Goal: Task Accomplishment & Management: Use online tool/utility

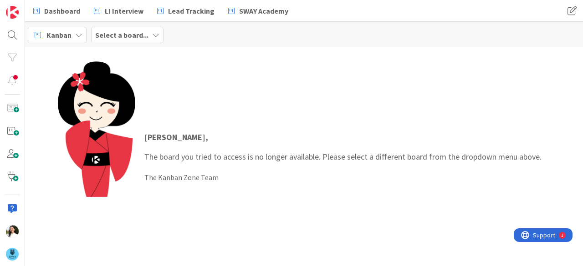
click at [143, 32] on b "Select a board..." at bounding box center [121, 35] width 53 height 9
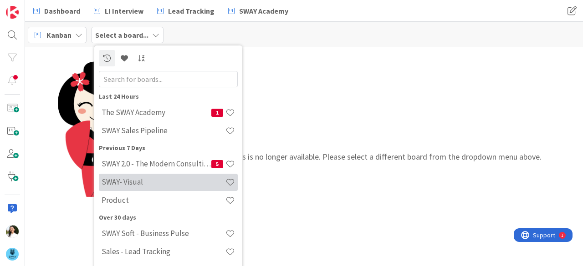
click at [130, 184] on h4 "SWAY- Visual" at bounding box center [164, 182] width 124 height 9
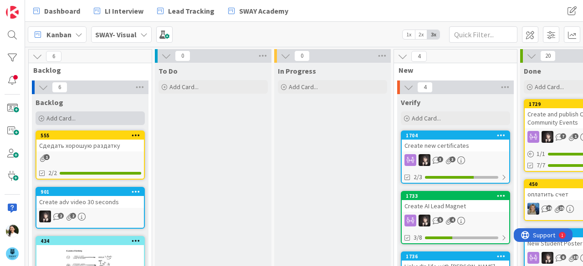
click at [127, 123] on div "Add Card..." at bounding box center [90, 119] width 109 height 14
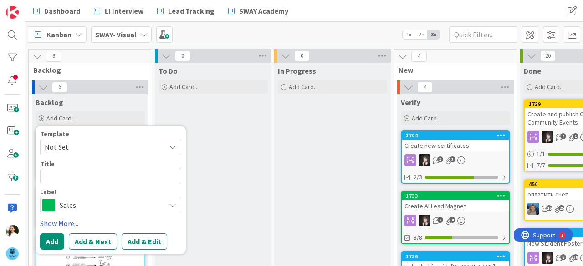
click at [115, 177] on textarea at bounding box center [110, 176] width 141 height 16
type textarea "x"
type textarea "C"
type textarea "x"
type textarea "Cr"
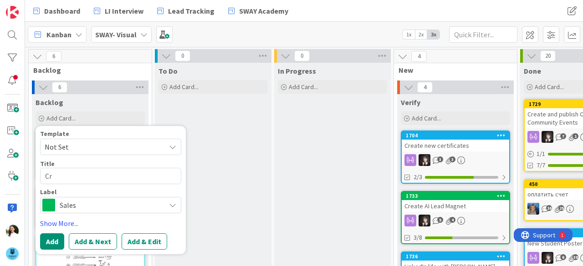
type textarea "x"
type textarea "Cre"
type textarea "x"
type textarea "Creat"
type textarea "x"
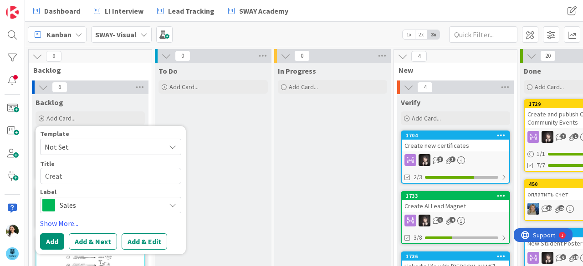
type textarea "Create"
type textarea "x"
type textarea "Create"
type textarea "x"
type textarea "Create n"
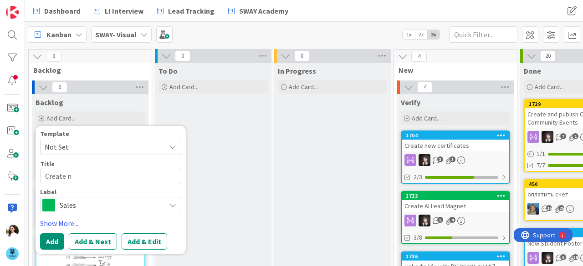
type textarea "x"
type textarea "Create ne"
type textarea "x"
type textarea "Create new"
type textarea "x"
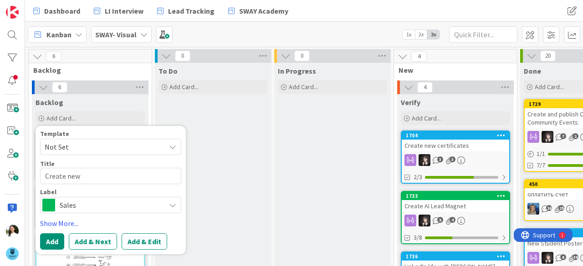
type textarea "Create new"
type textarea "x"
type textarea "Create new s"
type textarea "x"
type textarea "Create new st"
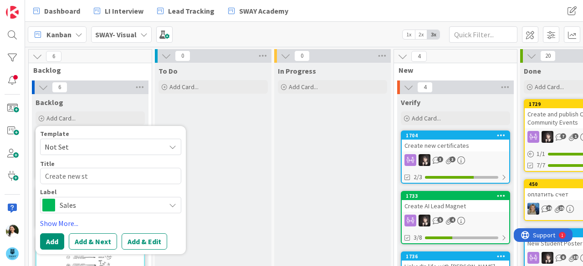
type textarea "x"
type textarea "Create new stu"
type textarea "x"
type textarea "Create new stud"
type textarea "x"
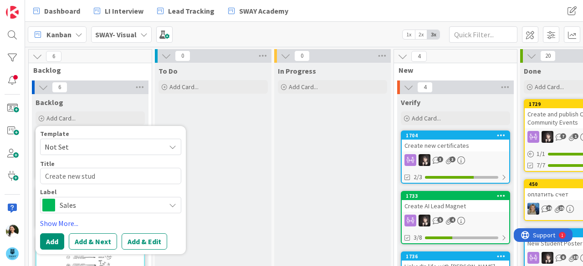
type textarea "Create new stude"
type textarea "x"
type textarea "Create new studen"
type textarea "x"
type textarea "Create new student"
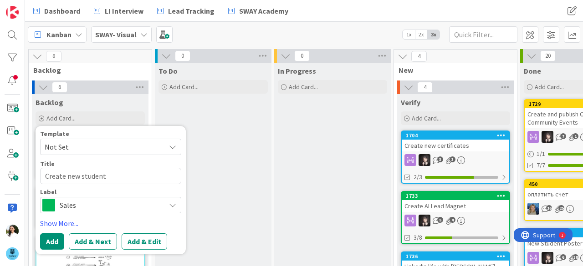
type textarea "x"
type textarea "Create new student"
type textarea "x"
type textarea "Create new student p"
type textarea "x"
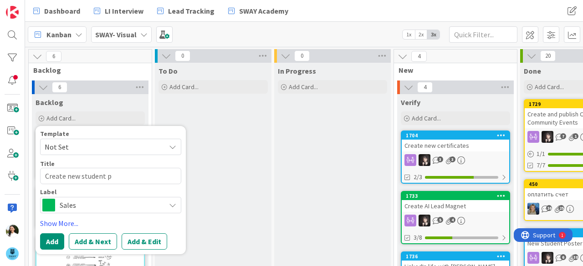
type textarea "Create new student po"
type textarea "x"
type textarea "Create new student pos"
type textarea "x"
type textarea "Create new student post"
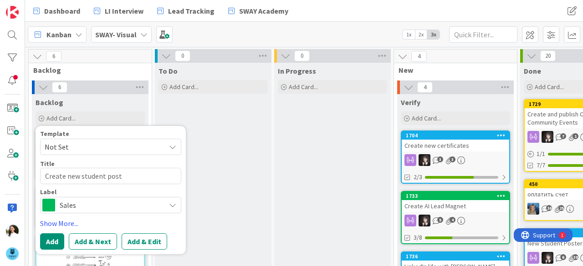
type textarea "x"
type textarea "Create new student poste"
type textarea "x"
type textarea "Create new student poster"
type textarea "x"
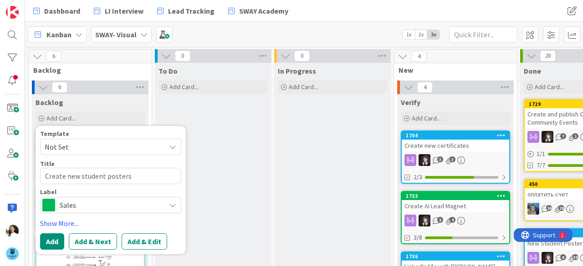
type textarea "Create new student posters"
click at [117, 202] on span "Sales" at bounding box center [110, 205] width 101 height 13
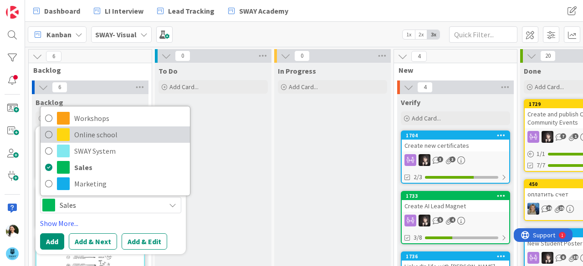
click at [118, 136] on span "Online school" at bounding box center [129, 135] width 111 height 14
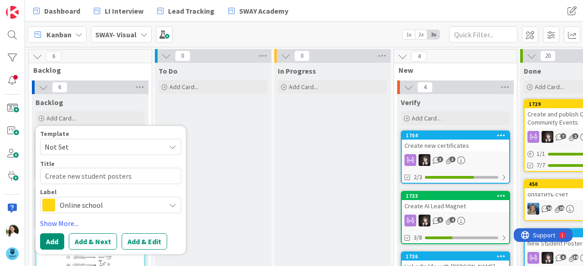
click at [105, 199] on span "Online school" at bounding box center [110, 205] width 101 height 13
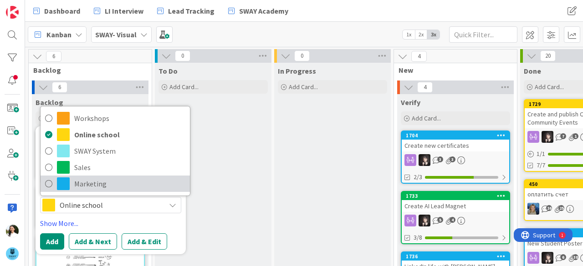
click at [112, 184] on span "Marketing" at bounding box center [129, 184] width 111 height 14
type textarea "x"
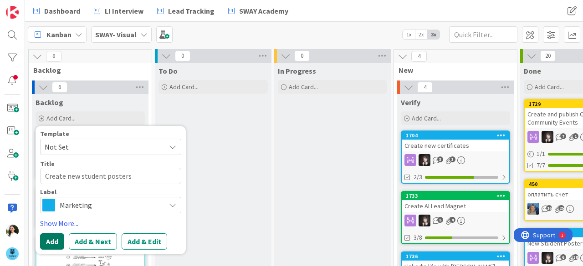
click at [55, 234] on button "Add" at bounding box center [52, 242] width 24 height 16
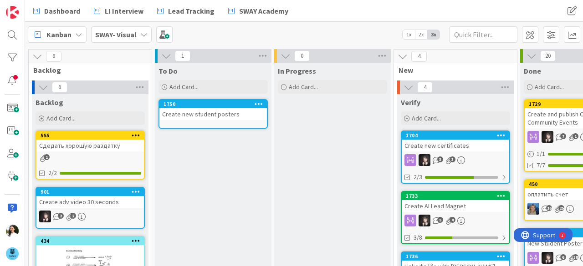
click at [223, 111] on div "Create new student posters" at bounding box center [212, 114] width 107 height 12
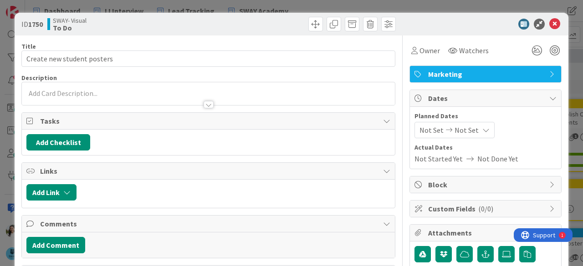
click at [105, 96] on div at bounding box center [208, 101] width 373 height 10
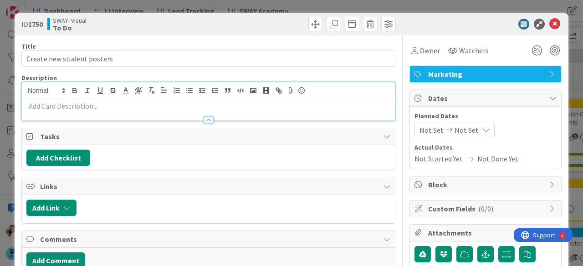
click at [82, 105] on p at bounding box center [208, 106] width 364 height 10
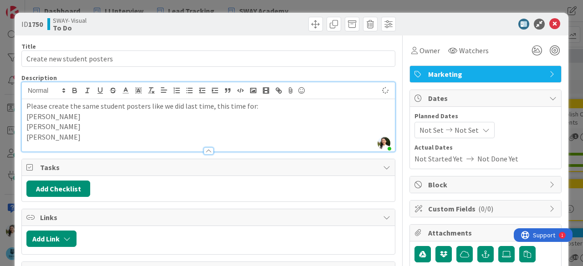
click at [63, 120] on p "Omair" at bounding box center [208, 117] width 364 height 10
click at [549, 25] on icon at bounding box center [554, 24] width 11 height 11
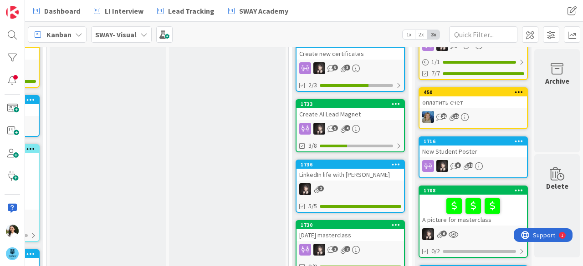
scroll to position [92, 111]
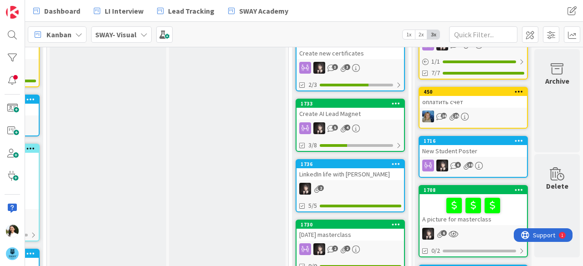
click at [481, 149] on div "New Student Poster" at bounding box center [472, 151] width 107 height 12
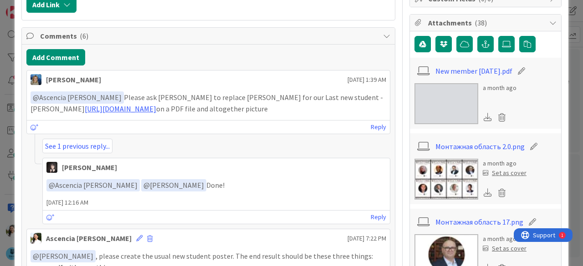
scroll to position [210, 0]
click at [449, 171] on img at bounding box center [446, 179] width 64 height 41
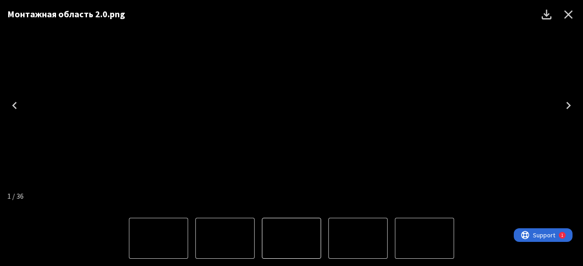
click at [573, 6] on button "Close" at bounding box center [568, 15] width 22 height 22
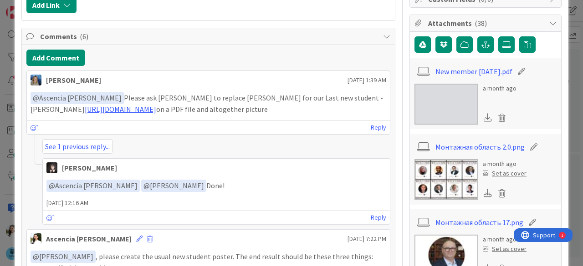
click at [0, 101] on div "ID 1716 SWAY- Visual Done Title 18 / 128 New Student Poster Description Ascenci…" at bounding box center [291, 133] width 583 height 266
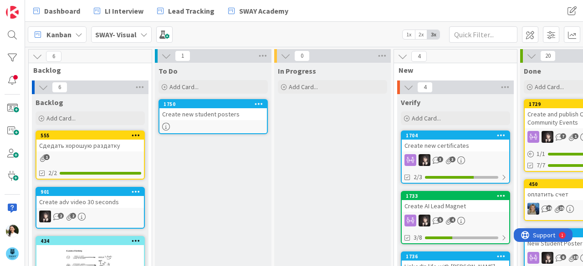
click at [207, 112] on div "Create new student posters" at bounding box center [212, 114] width 107 height 12
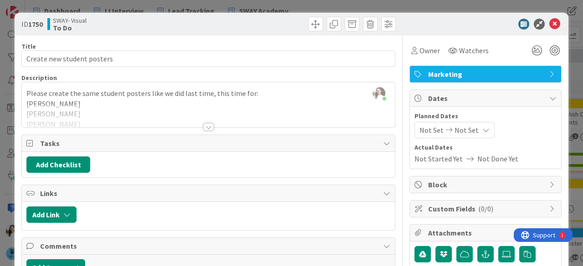
scroll to position [30, 0]
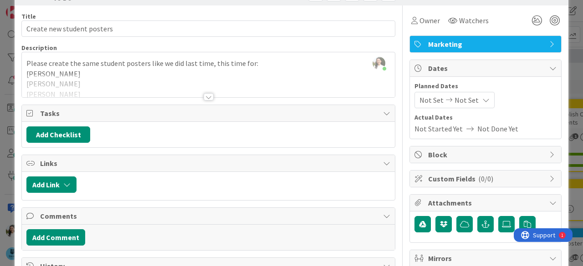
click at [203, 88] on div at bounding box center [208, 85] width 373 height 23
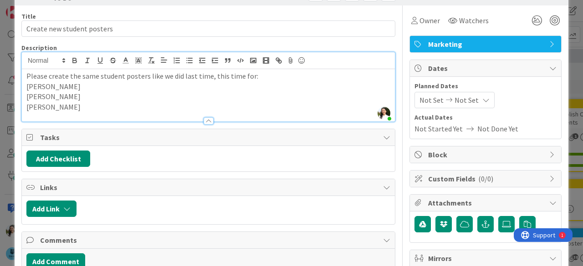
drag, startPoint x: 87, startPoint y: 95, endPoint x: 22, endPoint y: 98, distance: 65.2
click at [22, 98] on div "Please create the same student posters like we did last time, this time for: Om…" at bounding box center [208, 95] width 373 height 52
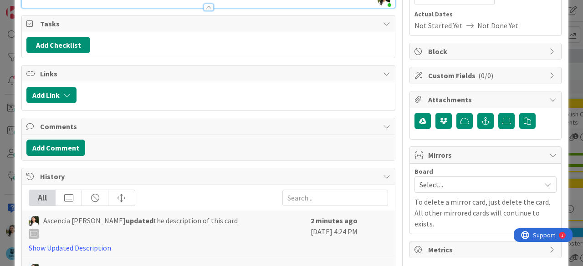
scroll to position [134, 0]
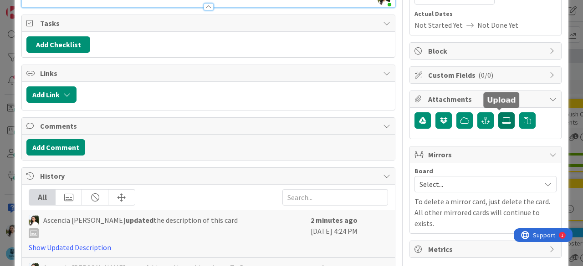
click at [502, 117] on icon at bounding box center [506, 120] width 9 height 7
click at [498, 112] on input "file" at bounding box center [498, 112] width 0 height 0
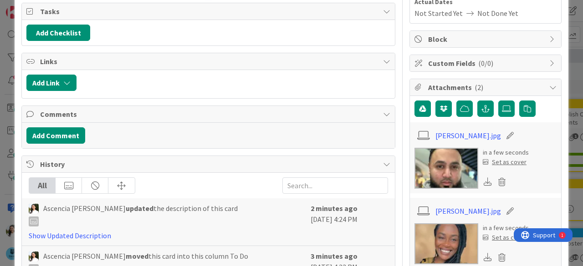
scroll to position [0, 0]
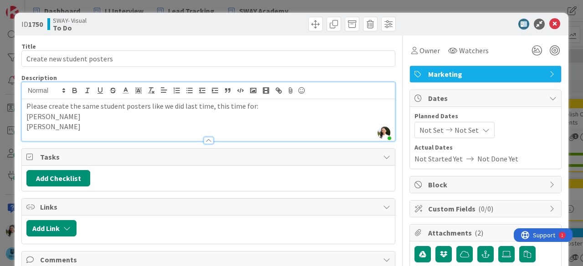
click at [0, 109] on div "ID 1750 SWAY- Visual To Do Title 26 / 128 Create new student posters Descriptio…" at bounding box center [291, 133] width 583 height 266
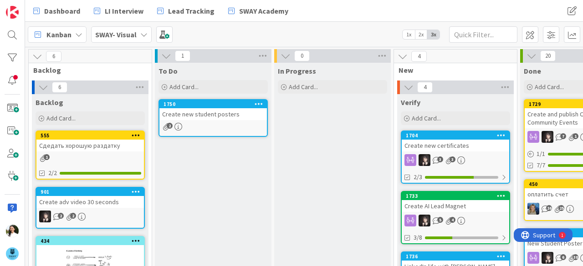
click at [227, 117] on div "Create new student posters" at bounding box center [212, 114] width 107 height 12
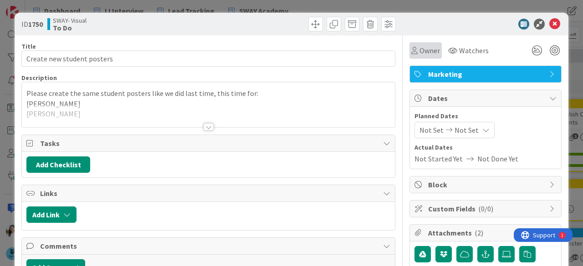
click at [419, 52] on span "Owner" at bounding box center [429, 50] width 20 height 11
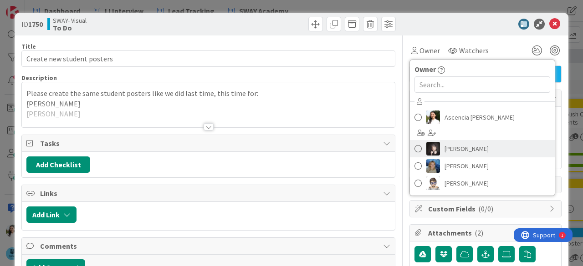
click at [444, 148] on span "Barbara Nekrasova" at bounding box center [466, 149] width 44 height 14
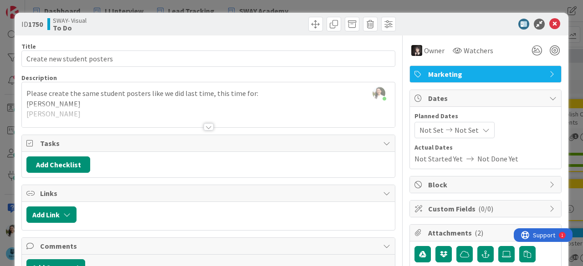
click at [0, 114] on div "ID 1750 SWAY- Visual To Do Title 26 / 128 Create new student posters Descriptio…" at bounding box center [291, 133] width 583 height 266
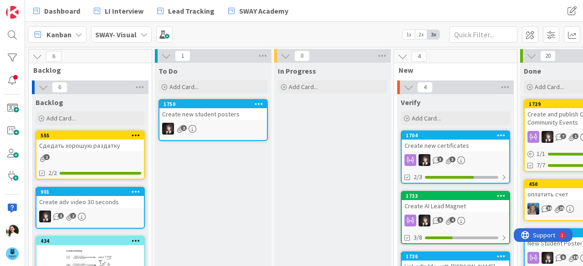
click at [190, 111] on div "Create new student posters" at bounding box center [212, 114] width 107 height 12
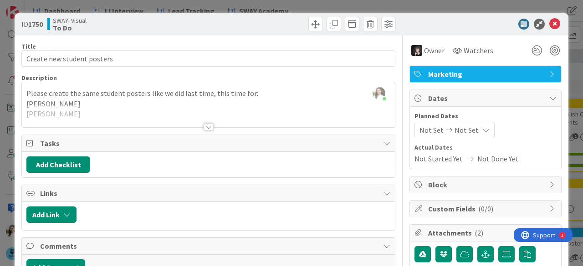
click at [0, 164] on div "ID 1750 SWAY- Visual To Do Title 26 / 128 Create new student posters Descriptio…" at bounding box center [291, 133] width 583 height 266
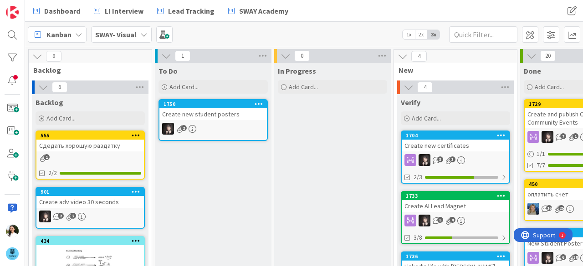
click at [131, 38] on b "SWAY- Visual" at bounding box center [115, 34] width 41 height 9
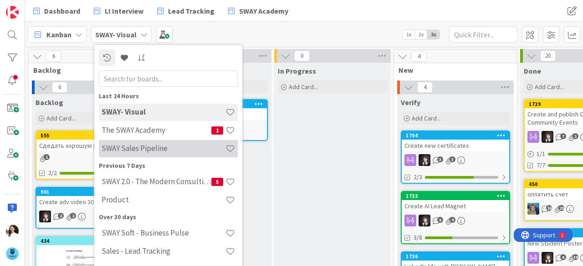
click at [136, 152] on h4 "SWAY Sales Pipeline" at bounding box center [164, 148] width 124 height 9
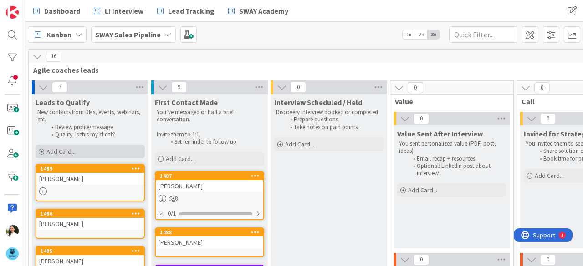
click at [106, 158] on div "Add Card..." at bounding box center [90, 152] width 109 height 14
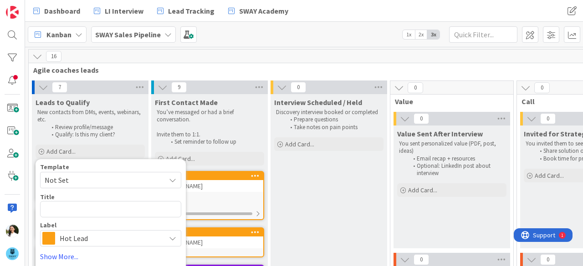
type textarea "x"
type textarea "M"
type textarea "x"
type textarea "Ma"
type textarea "x"
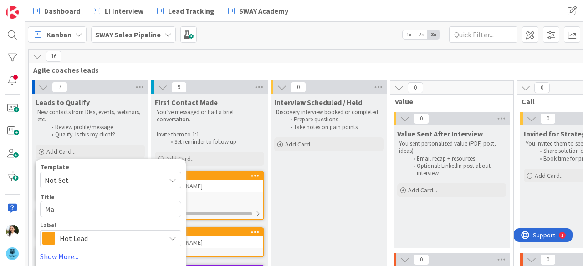
type textarea "Mar"
type textarea "x"
type textarea "Marv"
type textarea "x"
type textarea "Marve"
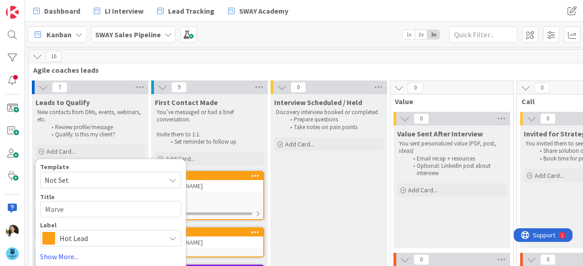
type textarea "x"
type textarea "Marvel"
type textarea "x"
type textarea "Marvell"
type textarea "x"
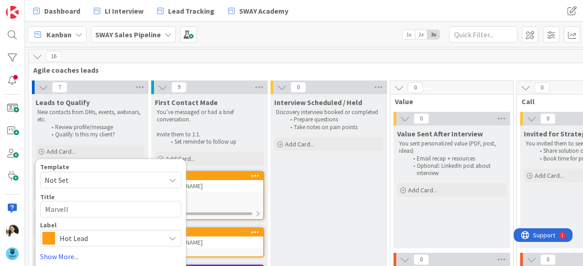
type textarea "Marvello"
type textarea "x"
type textarea "Marvellou"
type textarea "x"
type textarea "Marvellous"
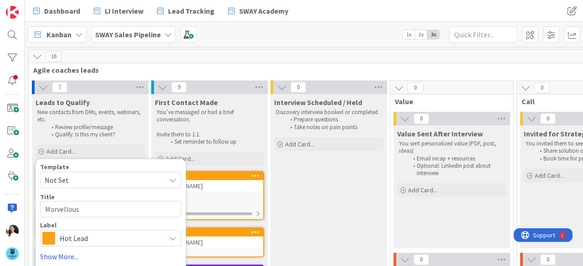
type textarea "x"
type textarea "Marvellous"
type textarea "x"
type textarea "Marvellous C"
type textarea "x"
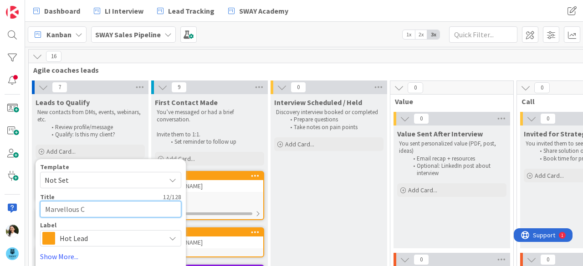
type textarea "Marvellous Ch"
type textarea "x"
type textarea "Marvellous Chu"
type textarea "x"
type textarea "Marvellous Chuy"
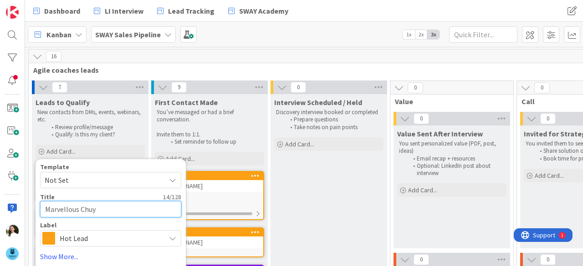
type textarea "x"
type textarea "Marvellous Chuyu"
type textarea "x"
type textarea "Marvellous Chuyuo"
type textarea "x"
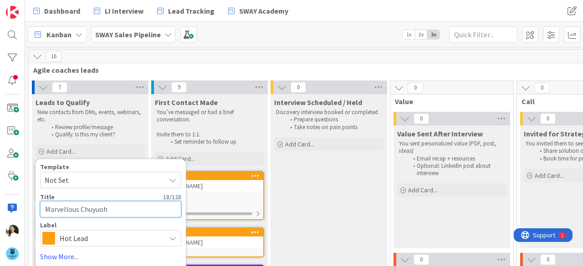
type textarea "Marvellous Chuyuoh"
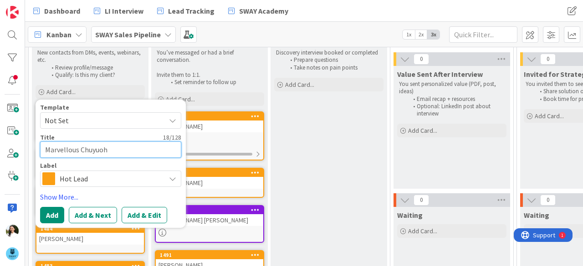
scroll to position [61, 0]
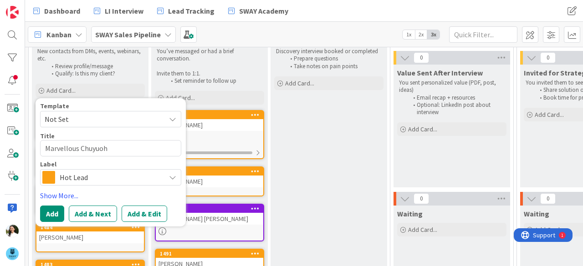
click at [106, 173] on span "Hot Lead" at bounding box center [110, 177] width 101 height 13
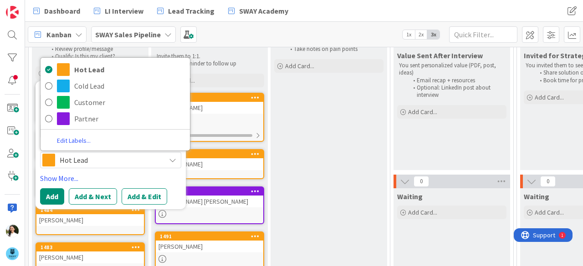
scroll to position [79, 0]
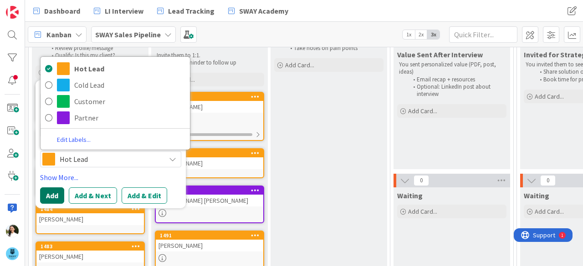
click at [53, 196] on button "Add" at bounding box center [52, 196] width 24 height 16
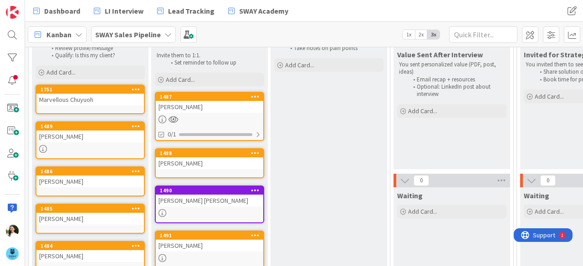
click at [97, 100] on div "Marvellous Chuyuoh" at bounding box center [89, 100] width 107 height 12
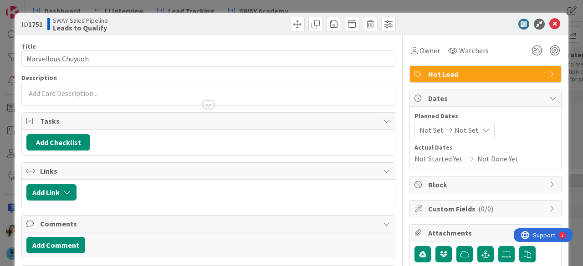
click at [108, 91] on p at bounding box center [208, 93] width 364 height 10
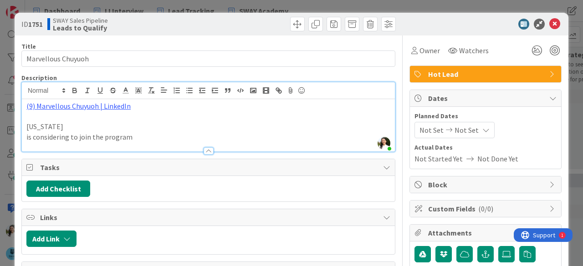
click at [0, 119] on div "ID 1751 SWAY Sales Pipeline Leads to Qualify Title 18 / 128 Marvellous Chuyuoh …" at bounding box center [291, 133] width 583 height 266
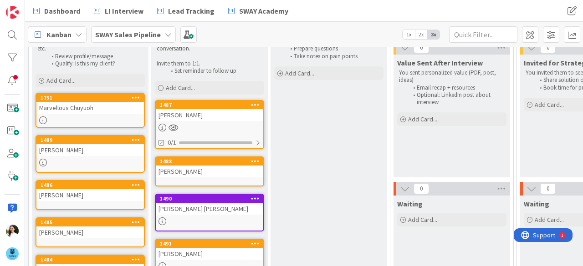
scroll to position [72, 0]
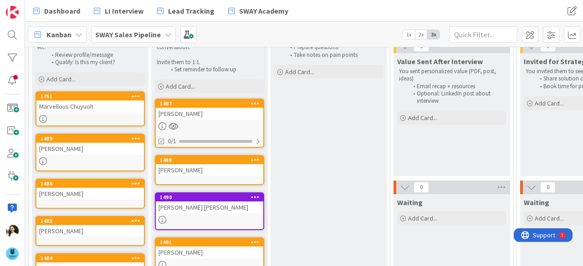
click at [211, 108] on div "Rachel Hanley" at bounding box center [209, 114] width 107 height 12
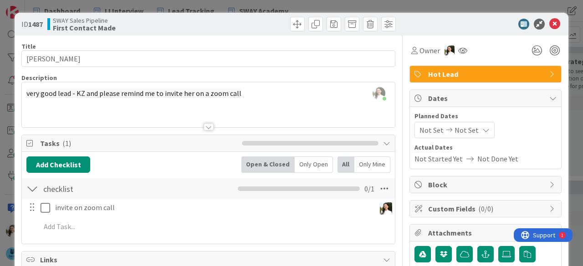
click at [0, 163] on div "ID 1487 SWAY Sales Pipeline First Contact Made Title 13 / 128 Rachel Hanley Des…" at bounding box center [291, 133] width 583 height 266
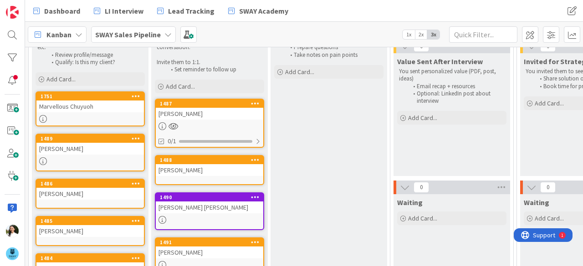
scroll to position [8, 0]
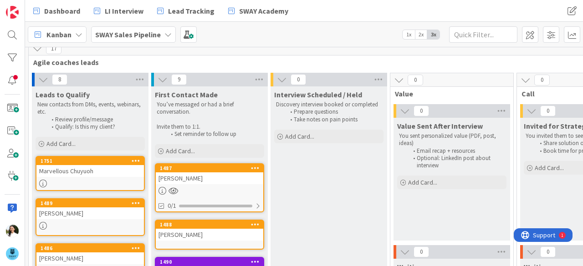
click at [388, 51] on div "17" at bounding box center [463, 49] width 868 height 14
click at [217, 238] on div "Joe Knapp" at bounding box center [209, 235] width 107 height 12
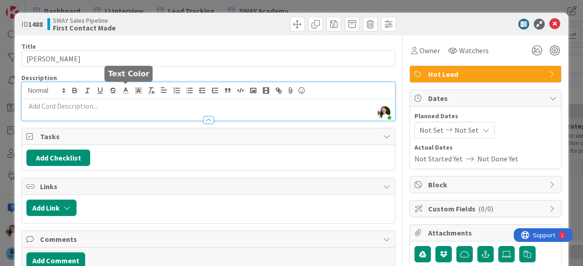
click at [121, 92] on div "Ascencia Fike Komala joined 2 m ago" at bounding box center [208, 101] width 373 height 38
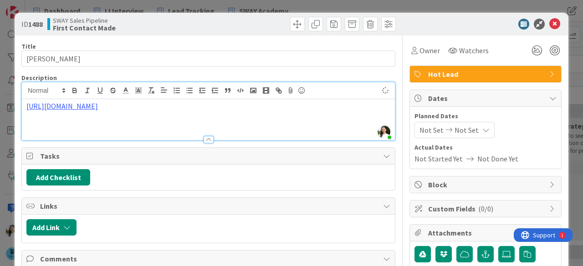
click at [0, 118] on div "ID 1488 SWAY Sales Pipeline First Contact Made Title 9 / 128 Joe Knapp Descript…" at bounding box center [291, 133] width 583 height 266
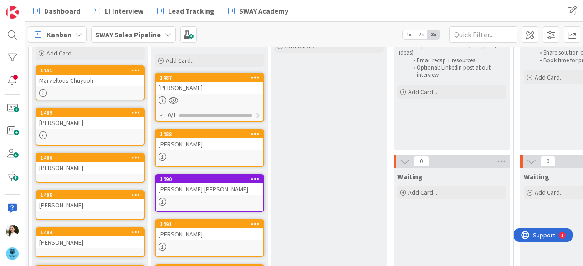
scroll to position [153, 0]
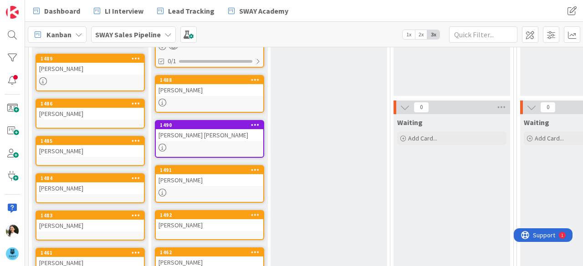
click at [211, 134] on div "Dawn Nicole" at bounding box center [209, 135] width 107 height 12
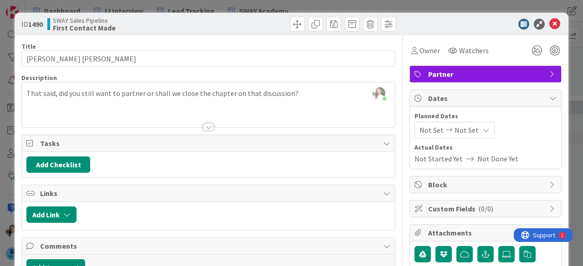
click at [0, 163] on div "ID 1490 SWAY Sales Pipeline First Contact Made Title 11 / 128 Dawn Nicole Descr…" at bounding box center [291, 133] width 583 height 266
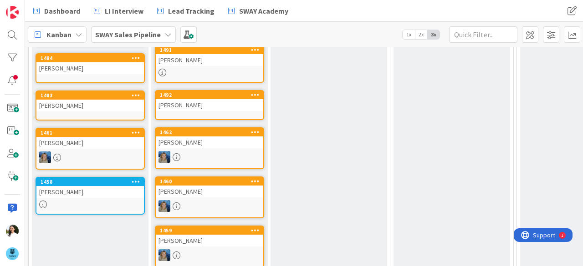
click at [255, 49] on icon at bounding box center [255, 49] width 9 height 6
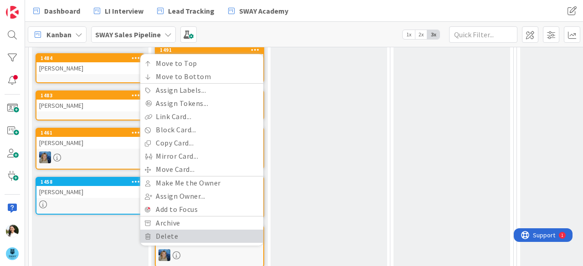
click at [186, 231] on link "Delete" at bounding box center [201, 236] width 123 height 13
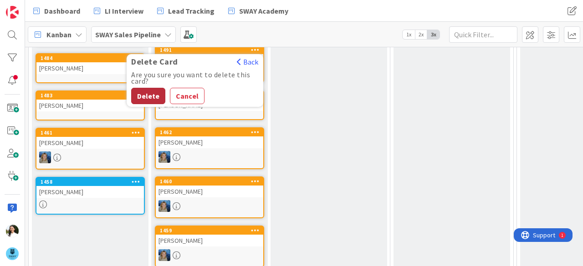
click at [154, 98] on button "Delete" at bounding box center [148, 96] width 34 height 16
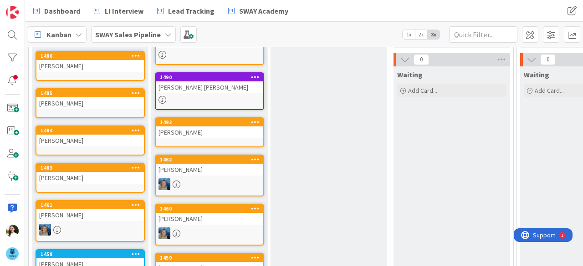
scroll to position [200, 0]
